Goal: Task Accomplishment & Management: Manage account settings

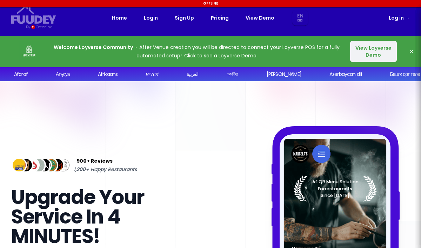
select select "en"
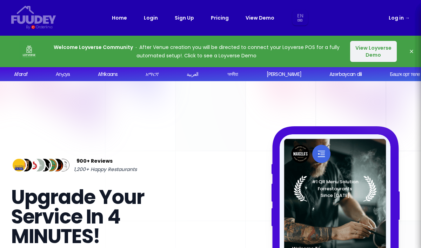
click at [400, 18] on link "Log in →" at bounding box center [398, 18] width 21 height 8
select select "en"
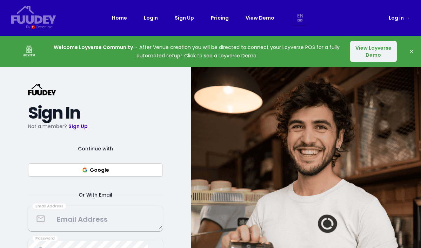
select select "en"
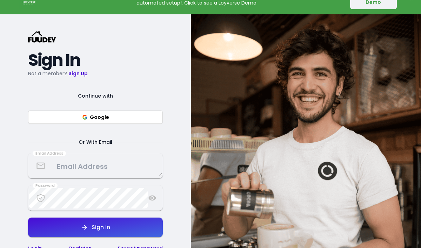
scroll to position [54, 0]
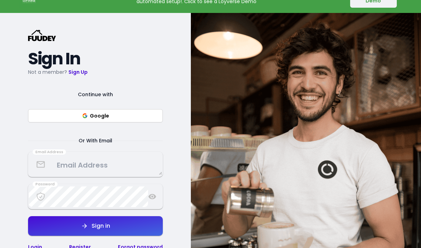
click at [129, 115] on button "Google" at bounding box center [95, 115] width 135 height 13
select select "en"
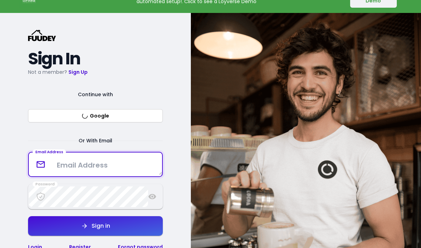
click at [83, 163] on textarea at bounding box center [95, 165] width 133 height 21
type textarea "sebentar.kopi"
select select "en"
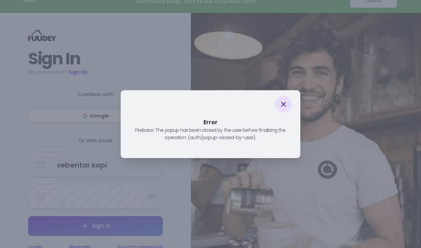
click at [284, 102] on icon at bounding box center [283, 104] width 8 height 8
select select "en"
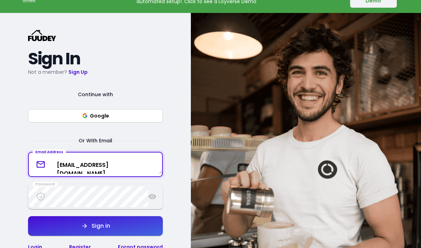
type textarea "[EMAIL_ADDRESS][DOMAIN_NAME]"
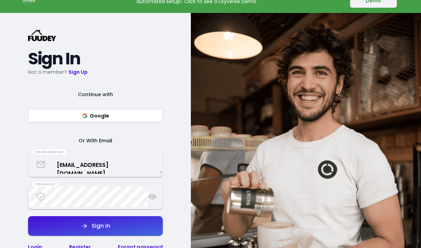
click at [91, 228] on div "Sign in" at bounding box center [99, 227] width 22 height 6
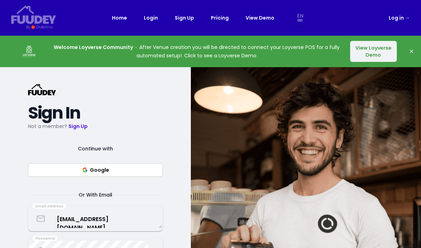
select select "en"
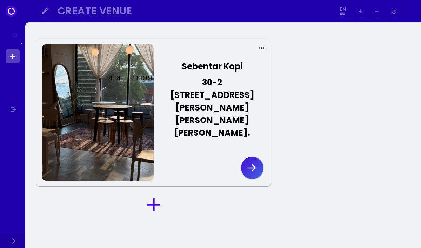
select select "en"
click at [255, 157] on button "button" at bounding box center [252, 168] width 22 height 22
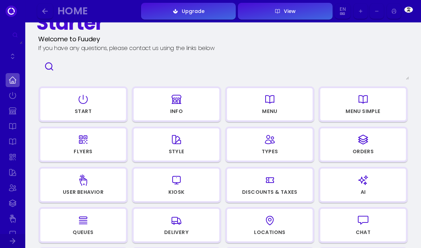
scroll to position [26, 0]
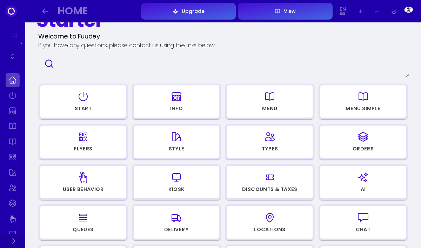
click at [279, 8] on icon "button" at bounding box center [277, 11] width 6 height 35
click at [84, 97] on icon "button" at bounding box center [82, 96] width 11 height 35
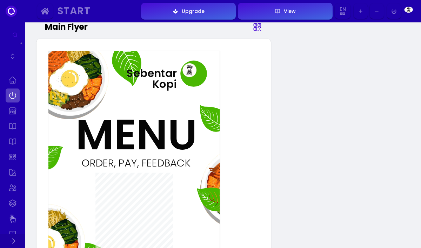
scroll to position [8, 0]
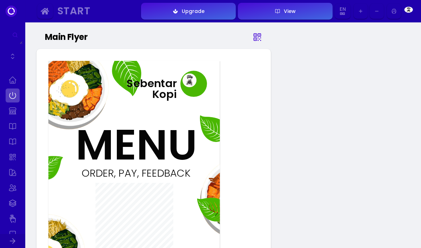
click at [191, 81] on img at bounding box center [189, 84] width 19 height 26
click at [258, 36] on icon at bounding box center [257, 37] width 7 height 7
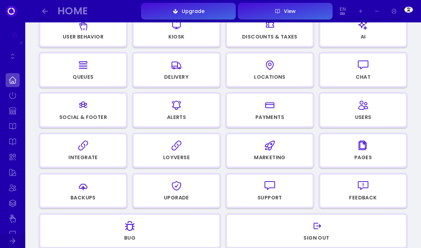
scroll to position [172, 0]
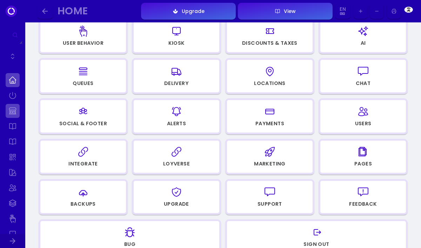
click at [14, 110] on link at bounding box center [13, 111] width 14 height 14
select select "[GEOGRAPHIC_DATA]"
select select "MYR"
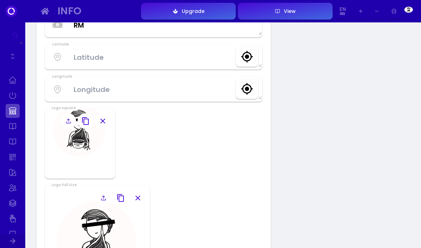
scroll to position [423, 0]
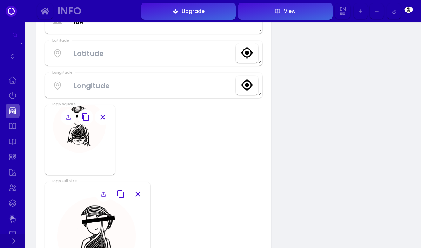
click at [66, 115] on icon at bounding box center [69, 118] width 6 height 6
click at [0, 0] on input "file" at bounding box center [0, 0] width 0 height 0
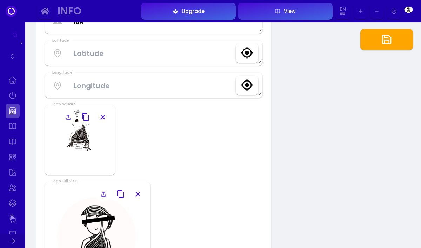
click at [382, 41] on icon "button" at bounding box center [386, 39] width 11 height 11
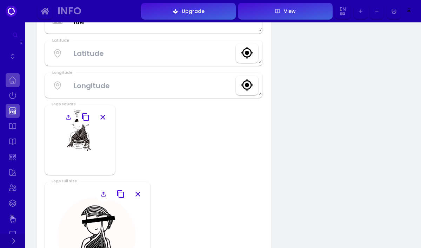
click at [14, 82] on link at bounding box center [13, 80] width 14 height 14
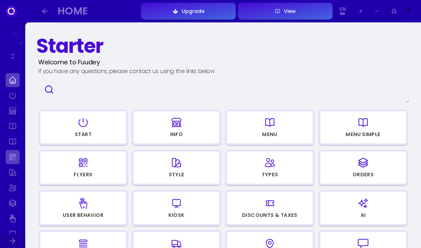
click at [14, 160] on link at bounding box center [13, 157] width 14 height 14
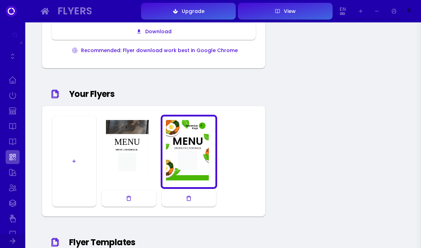
scroll to position [357, 0]
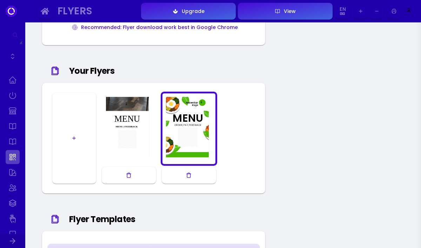
click at [132, 102] on div at bounding box center [128, 128] width 53 height 67
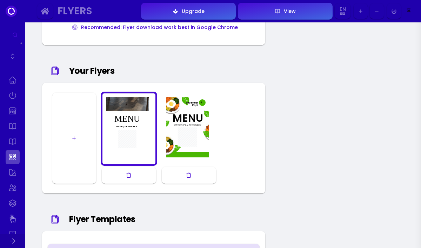
click at [132, 102] on div at bounding box center [128, 128] width 53 height 67
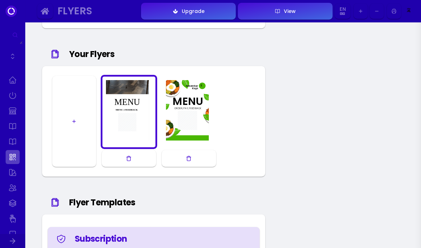
scroll to position [367, 0]
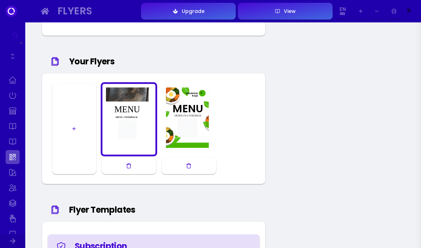
click at [137, 127] on div at bounding box center [128, 119] width 53 height 67
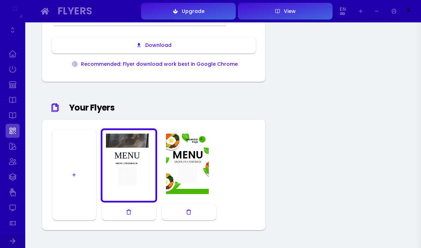
scroll to position [320, 0]
click at [126, 141] on div at bounding box center [128, 165] width 53 height 67
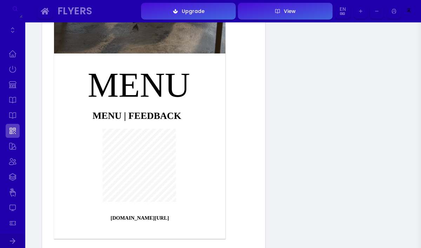
scroll to position [122, 0]
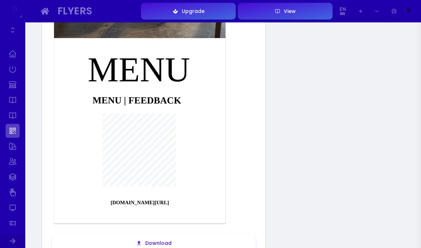
click at [158, 241] on div "Download" at bounding box center [157, 243] width 30 height 5
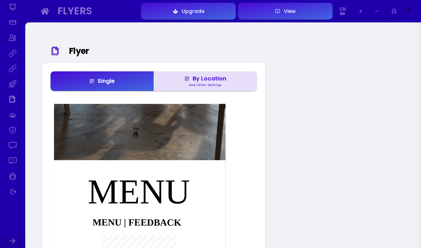
scroll to position [353, 0]
click at [191, 9] on div "Upgrade" at bounding box center [191, 11] width 26 height 5
